Goal: Information Seeking & Learning: Learn about a topic

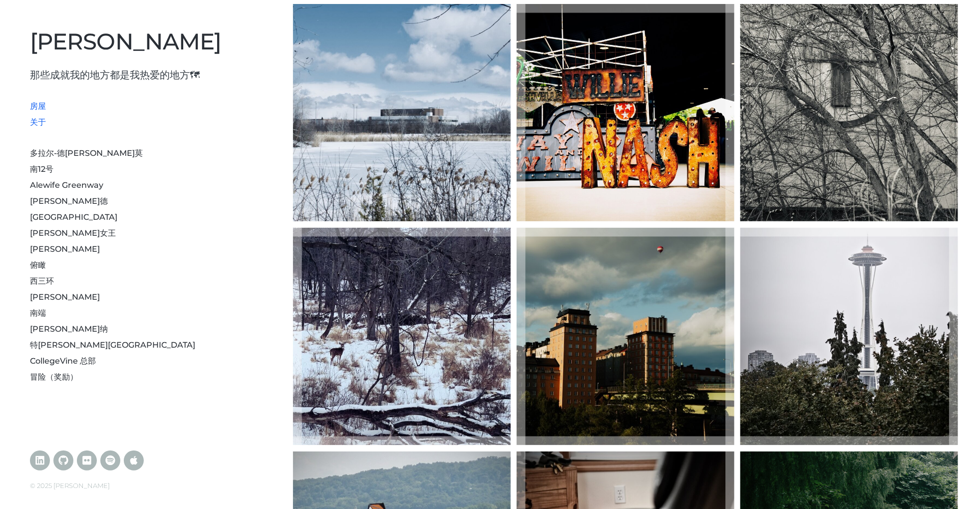
click at [37, 120] on font "关于" at bounding box center [38, 121] width 16 height 9
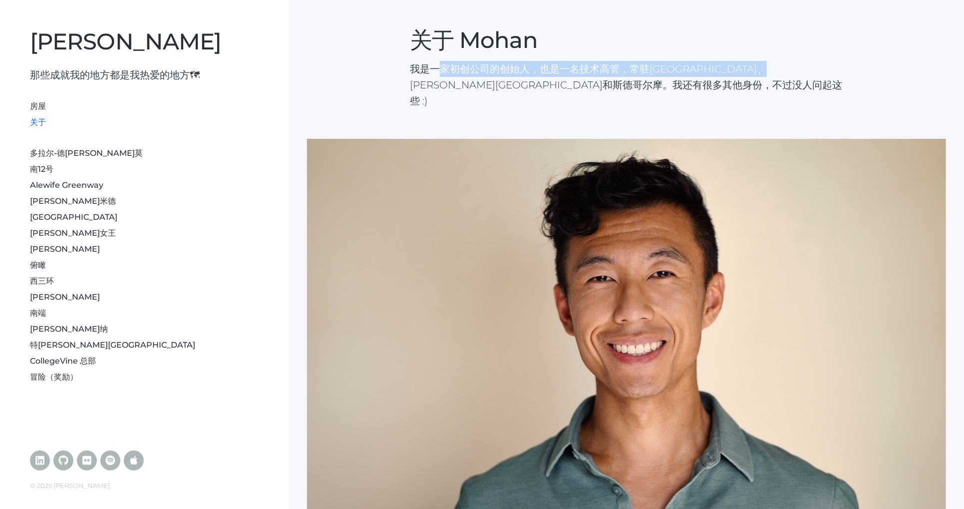
drag, startPoint x: 442, startPoint y: 69, endPoint x: 834, endPoint y: 66, distance: 391.5
click at [834, 66] on font "我是一家初创公司的创始人，也是一名技术高管，常驻[GEOGRAPHIC_DATA]、[PERSON_NAME][GEOGRAPHIC_DATA]和斯德哥尔摩。…" at bounding box center [626, 85] width 432 height 44
copy font "家初创公司的创始人，也是一名技术高管，常驻[GEOGRAPHIC_DATA]、[PERSON_NAME][GEOGRAPHIC_DATA]和斯德哥尔摩。我还有"
click at [440, 74] on font "我是一家初创公司的创始人，也是一名技术高管，常驻[GEOGRAPHIC_DATA]、[PERSON_NAME][GEOGRAPHIC_DATA]和斯德哥尔摩。…" at bounding box center [626, 85] width 432 height 44
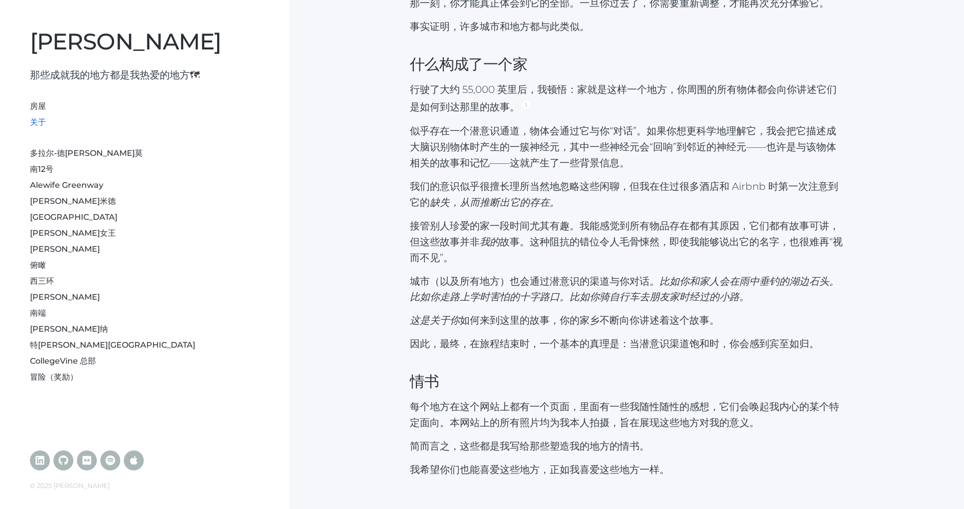
scroll to position [879, 0]
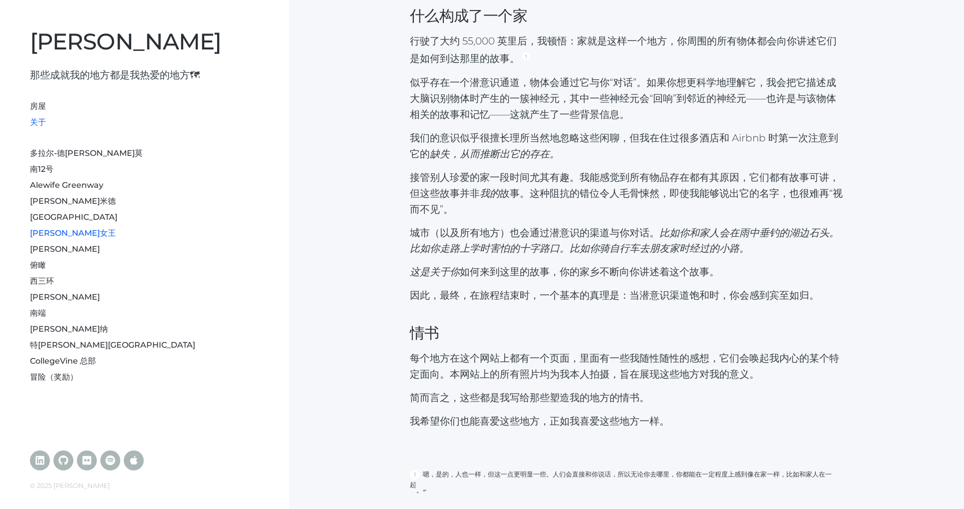
click at [44, 233] on font "[PERSON_NAME]女王" at bounding box center [73, 232] width 86 height 9
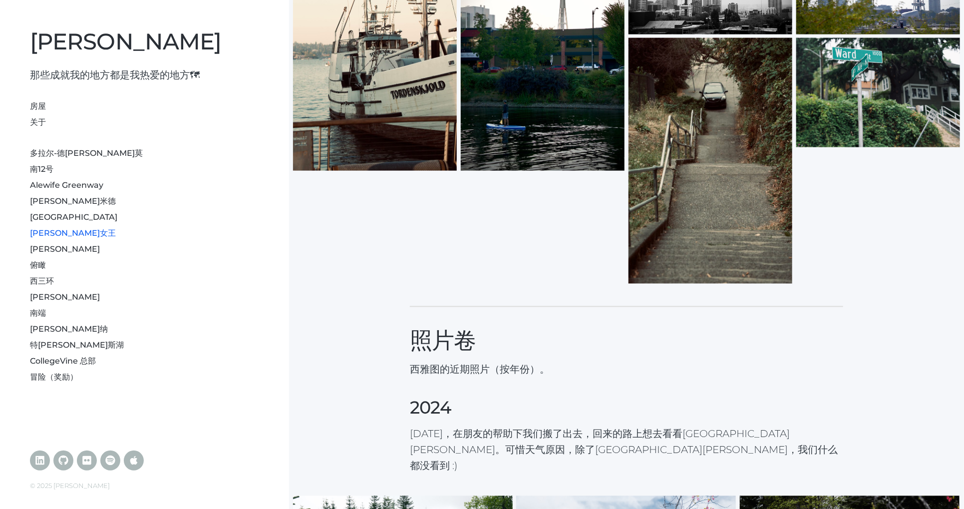
scroll to position [954, 0]
